Goal: Task Accomplishment & Management: Manage account settings

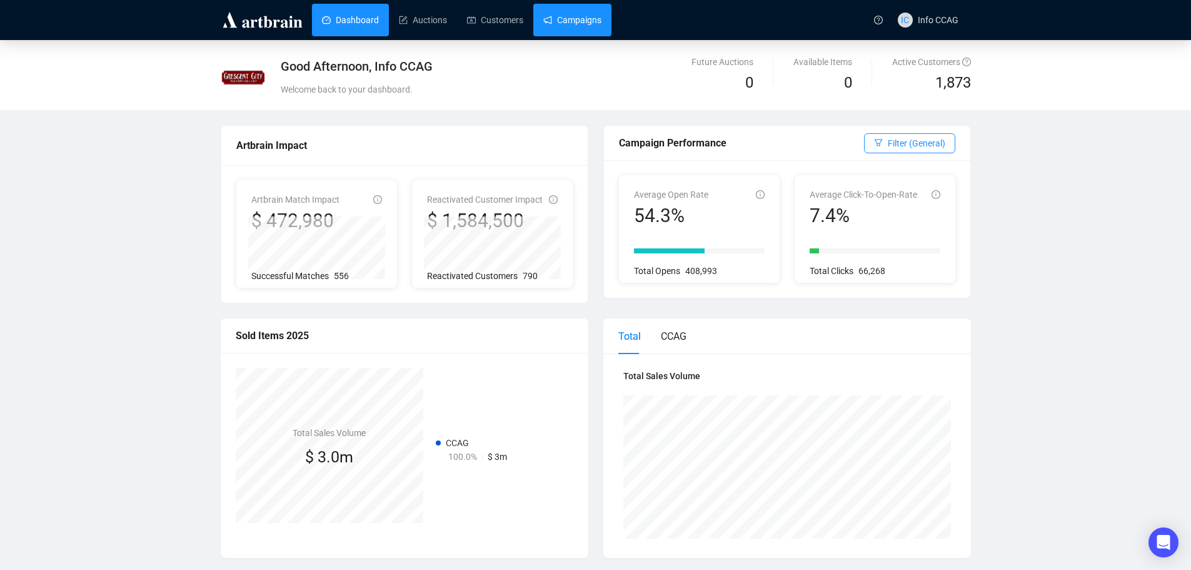
click at [590, 19] on link "Campaigns" at bounding box center [572, 20] width 58 height 33
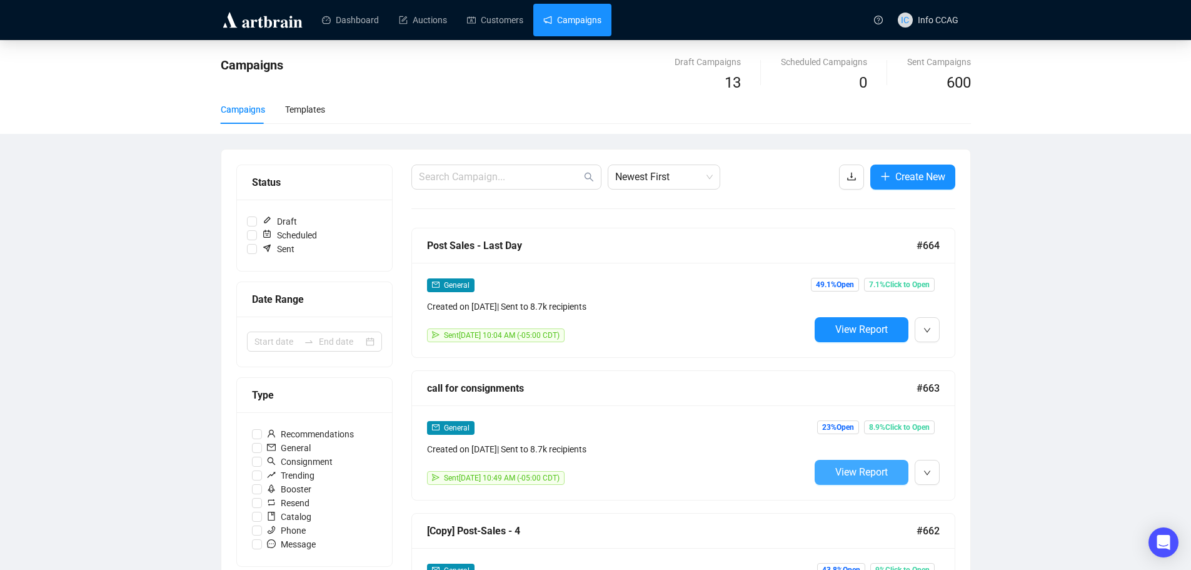
click at [880, 466] on span "View Report" at bounding box center [861, 472] width 53 height 12
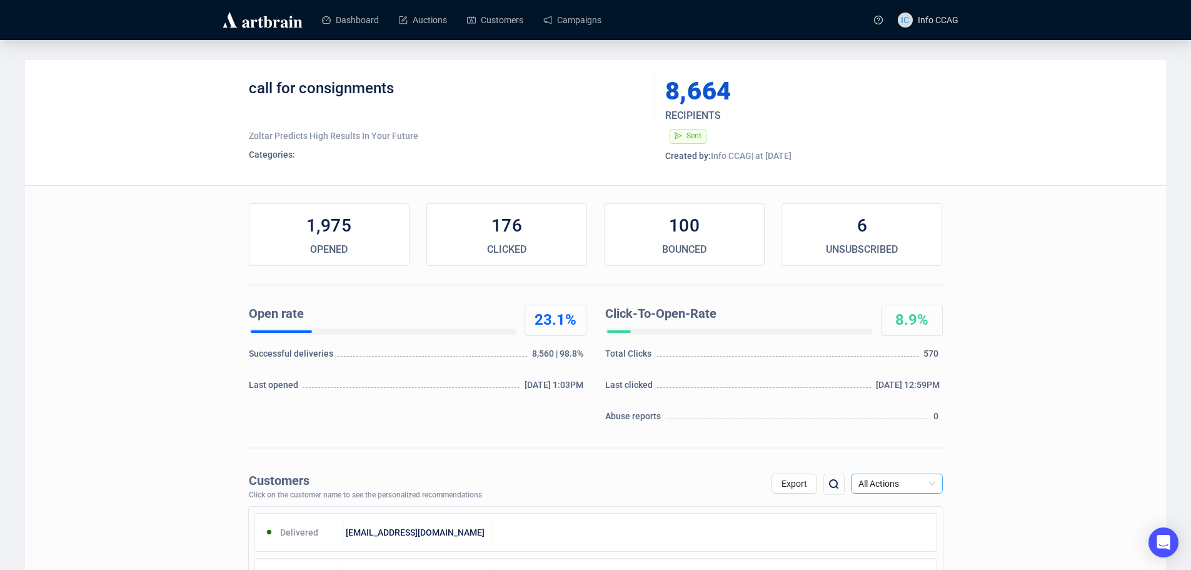
click at [901, 485] on span "All Actions" at bounding box center [896, 483] width 77 height 19
click at [897, 435] on div "Unsubscribe" at bounding box center [897, 438] width 72 height 14
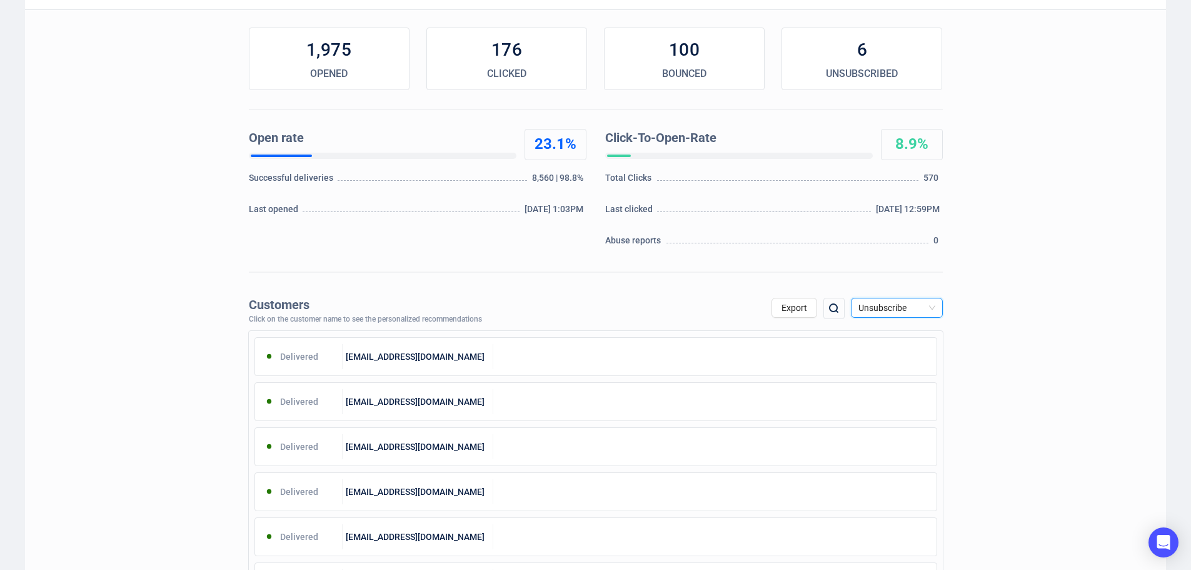
scroll to position [188, 0]
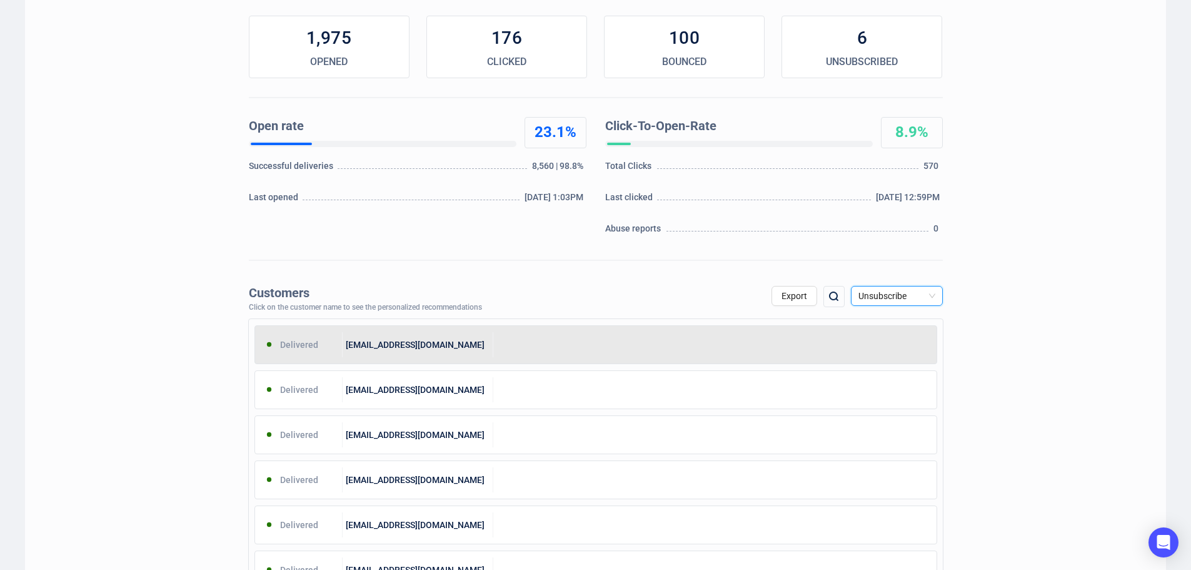
click at [475, 344] on div "[EMAIL_ADDRESS][DOMAIN_NAME]" at bounding box center [418, 344] width 151 height 25
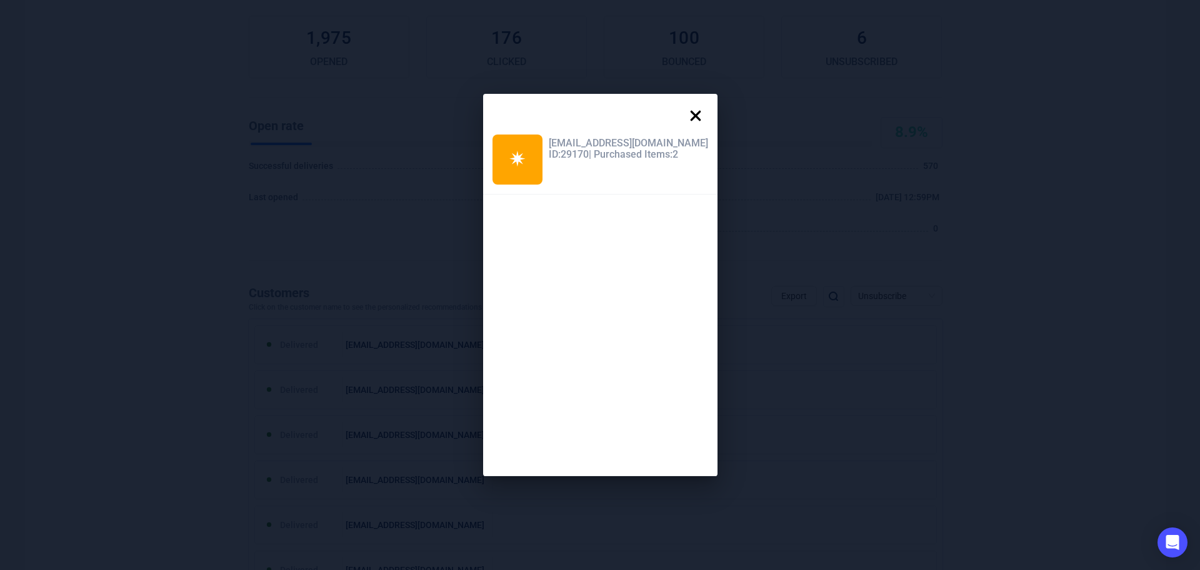
click at [683, 111] on icon at bounding box center [695, 115] width 25 height 25
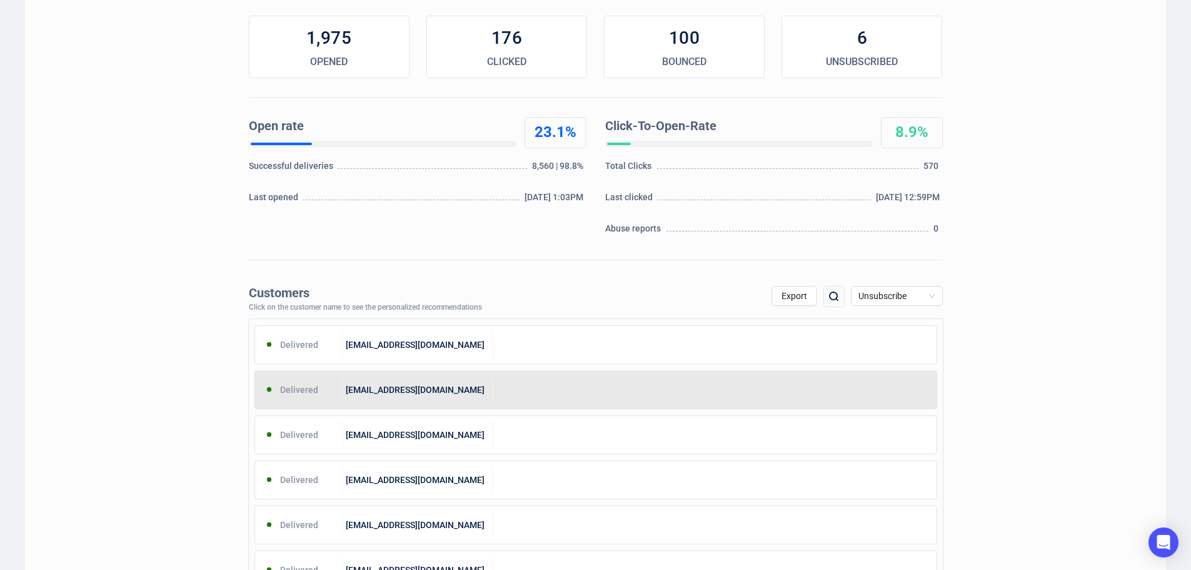
click at [428, 395] on div "[EMAIL_ADDRESS][DOMAIN_NAME]" at bounding box center [418, 389] width 151 height 25
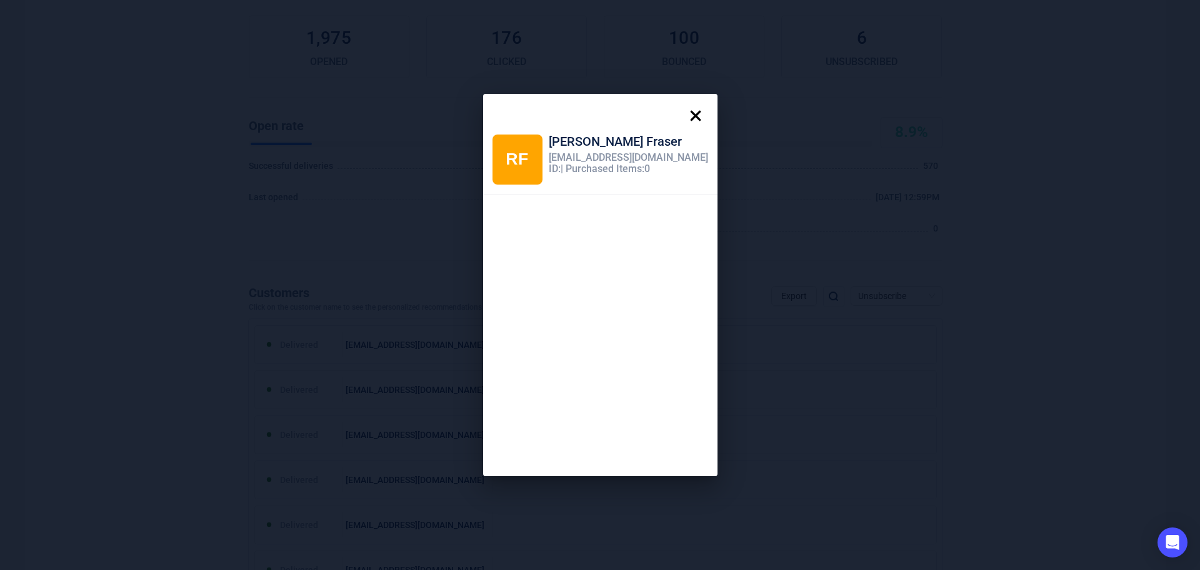
click at [690, 111] on icon at bounding box center [695, 116] width 11 height 11
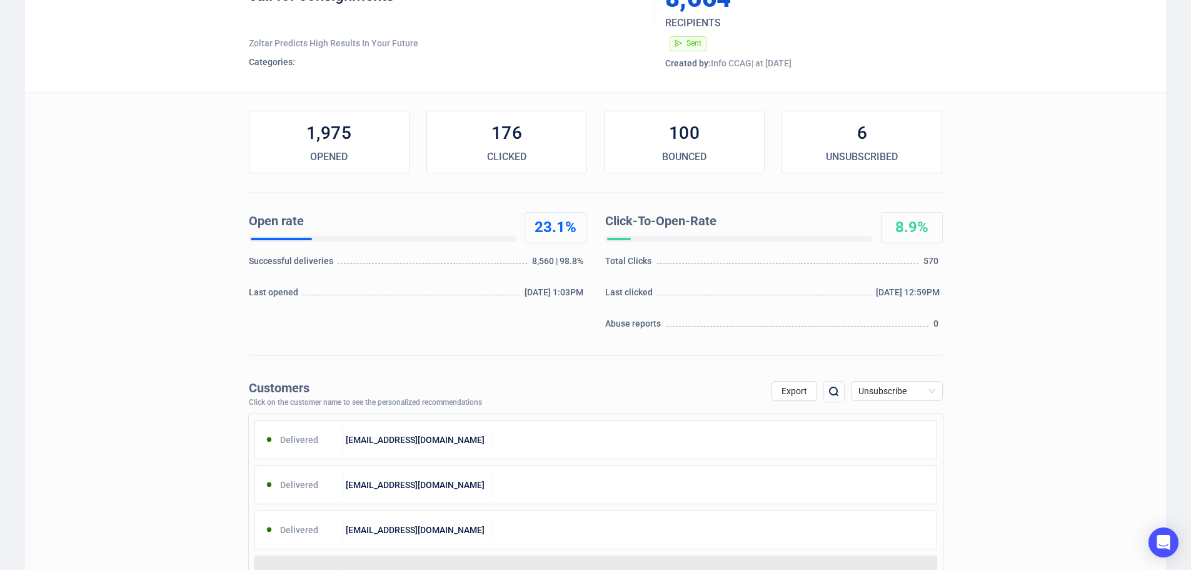
scroll to position [0, 0]
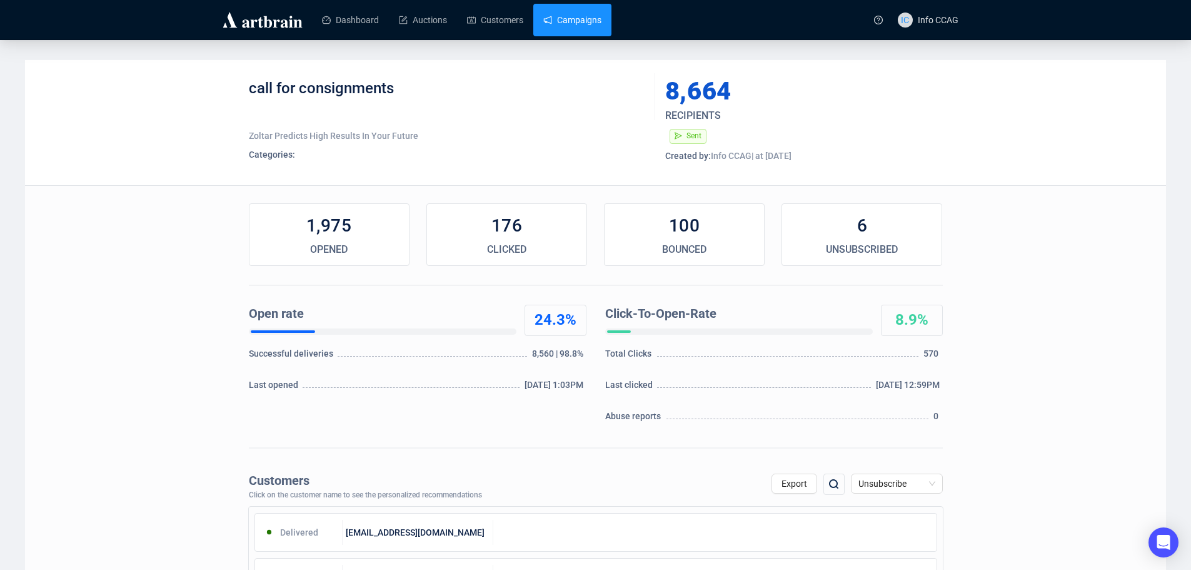
click at [594, 26] on link "Campaigns" at bounding box center [572, 20] width 58 height 33
